Goal: Information Seeking & Learning: Find specific fact

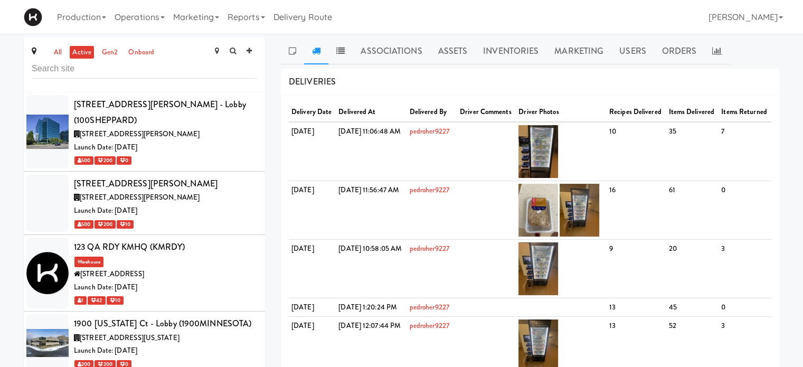
scroll to position [1817, 0]
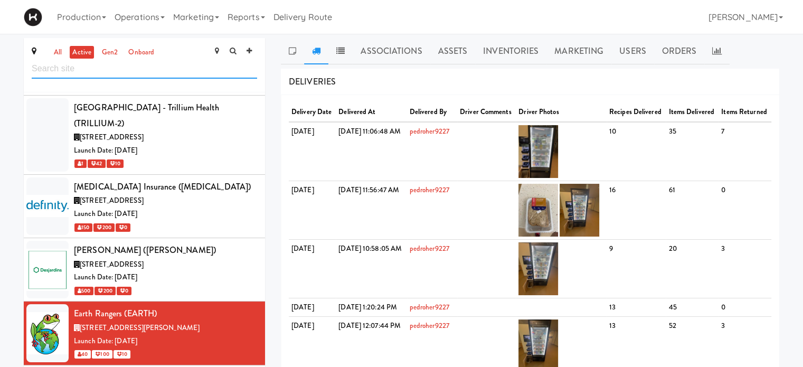
click at [143, 67] on input "text" at bounding box center [144, 69] width 225 height 20
type input "oma"
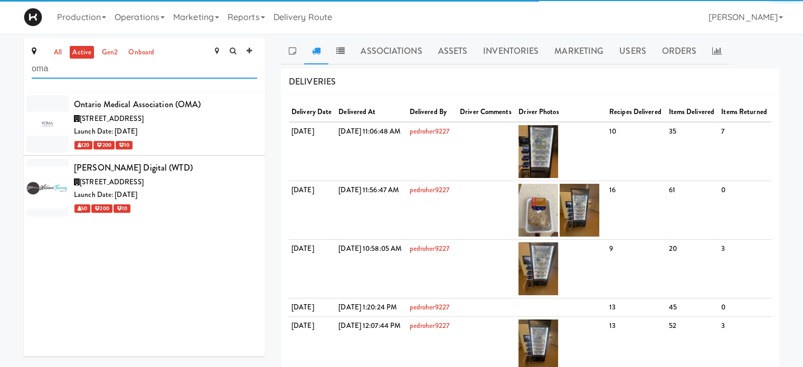
scroll to position [0, 0]
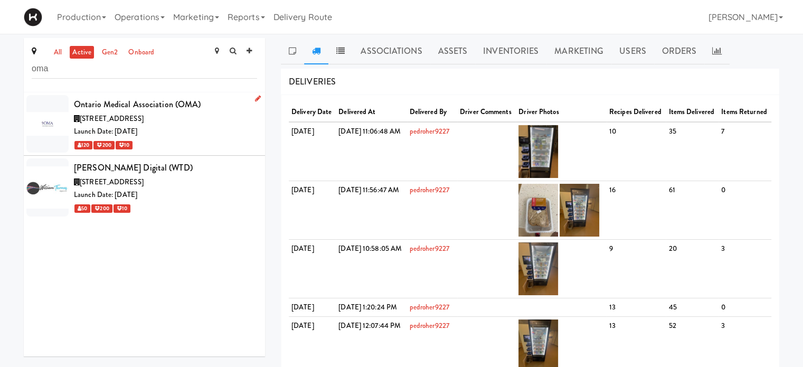
click at [195, 134] on div "Launch Date: [DATE]" at bounding box center [165, 131] width 183 height 13
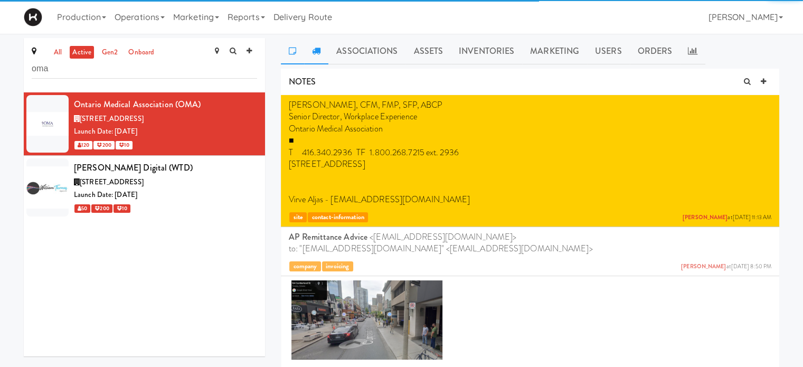
click at [311, 52] on link at bounding box center [316, 51] width 24 height 26
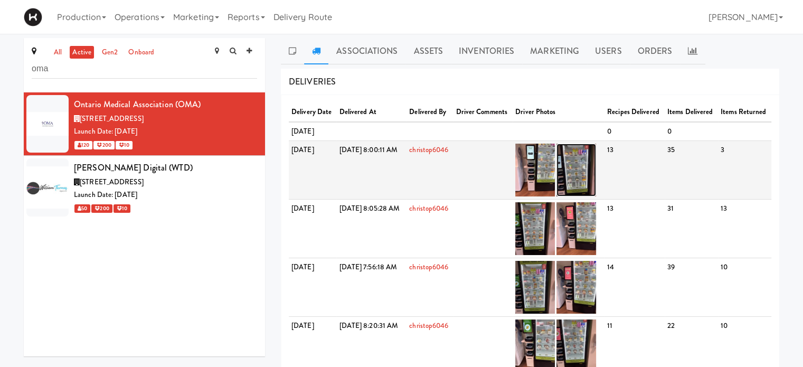
click at [596, 186] on img at bounding box center [576, 170] width 40 height 53
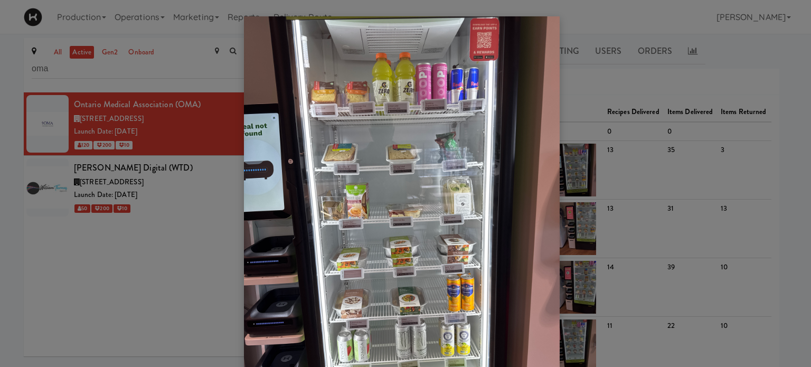
click at [780, 36] on div at bounding box center [405, 183] width 811 height 367
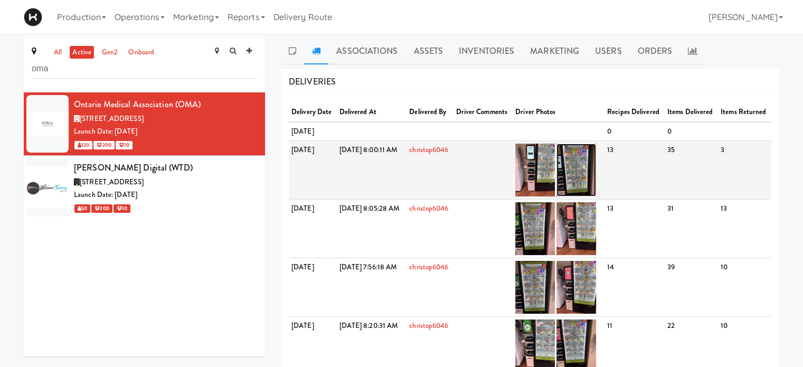
click at [596, 183] on img at bounding box center [576, 170] width 40 height 53
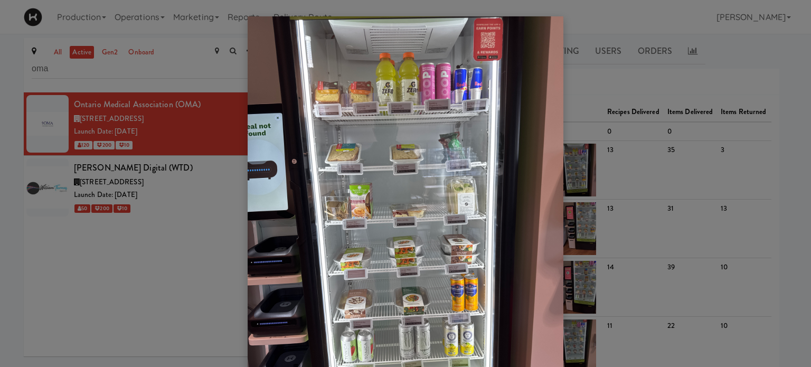
click at [148, 172] on div at bounding box center [405, 183] width 811 height 367
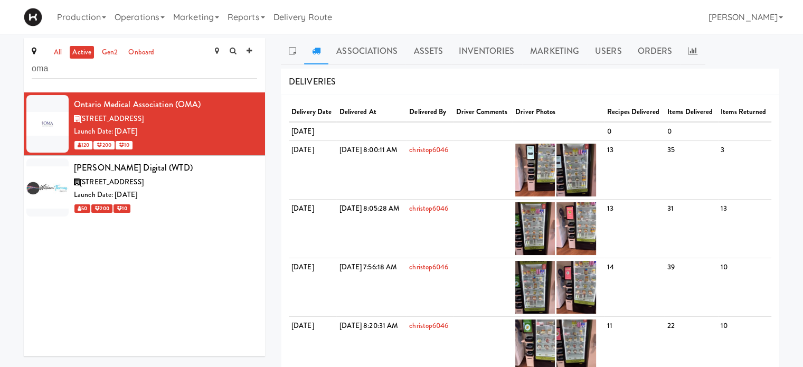
click at [148, 172] on div "[PERSON_NAME] Digital (WTD)" at bounding box center [165, 168] width 183 height 16
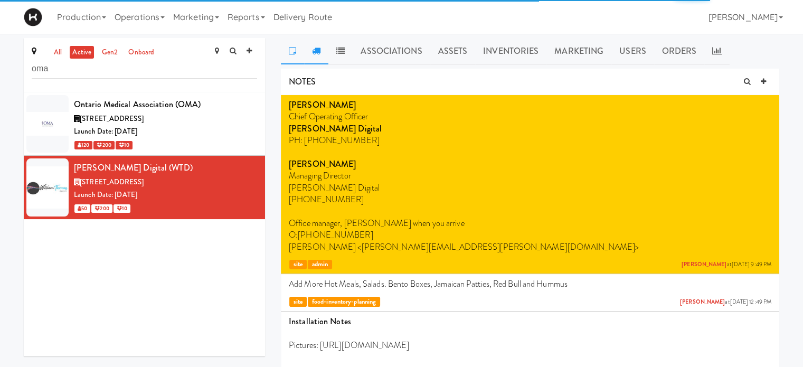
click at [320, 48] on icon at bounding box center [316, 50] width 8 height 8
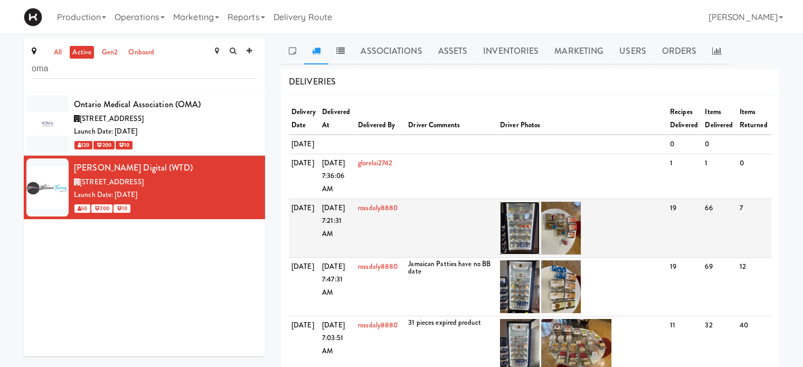
click at [526, 254] on img at bounding box center [520, 228] width 40 height 53
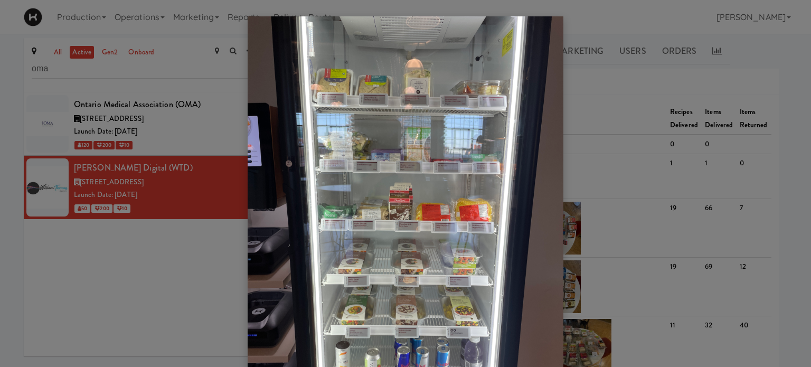
click at [623, 18] on div at bounding box center [405, 183] width 811 height 367
